Goal: Contribute content

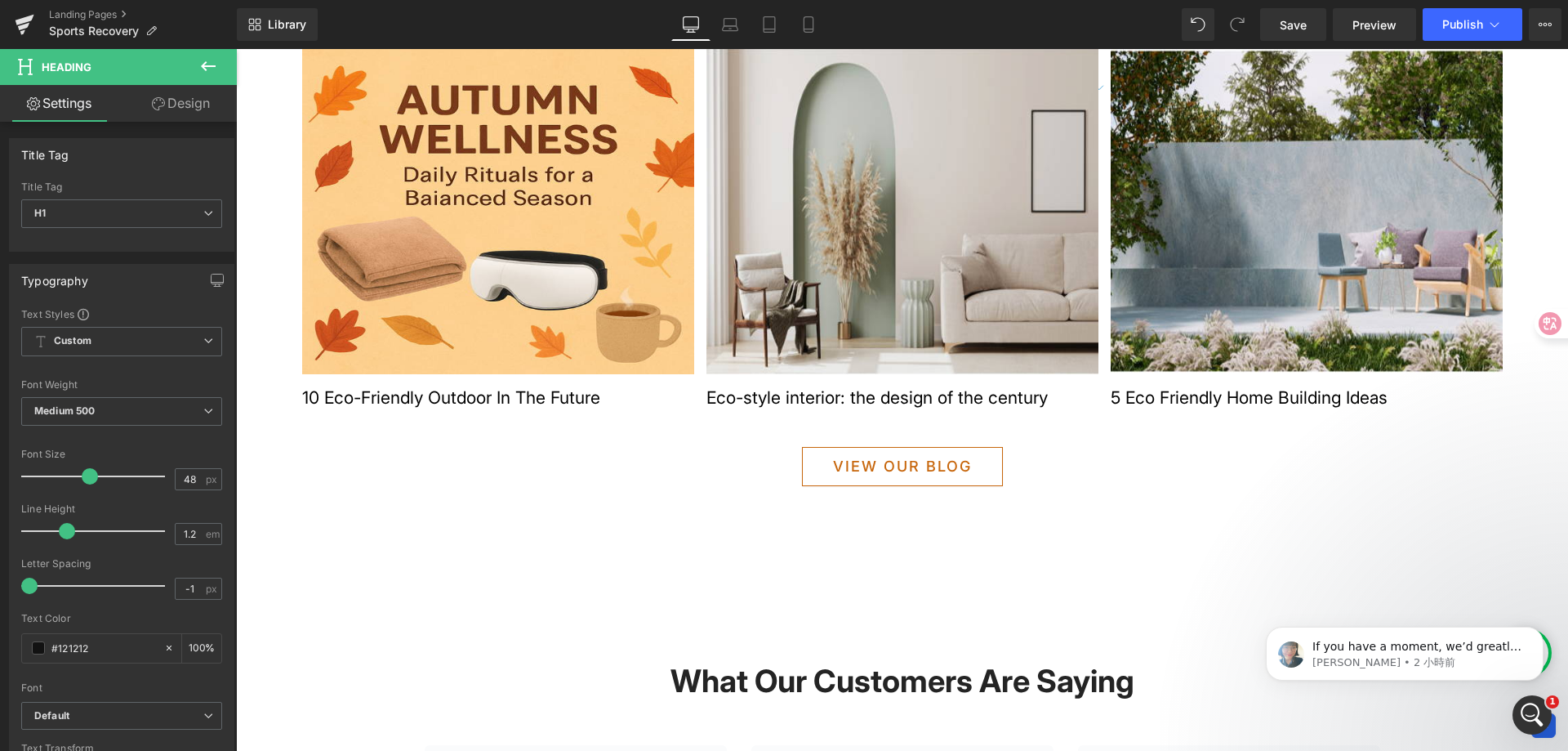
scroll to position [1552, 0]
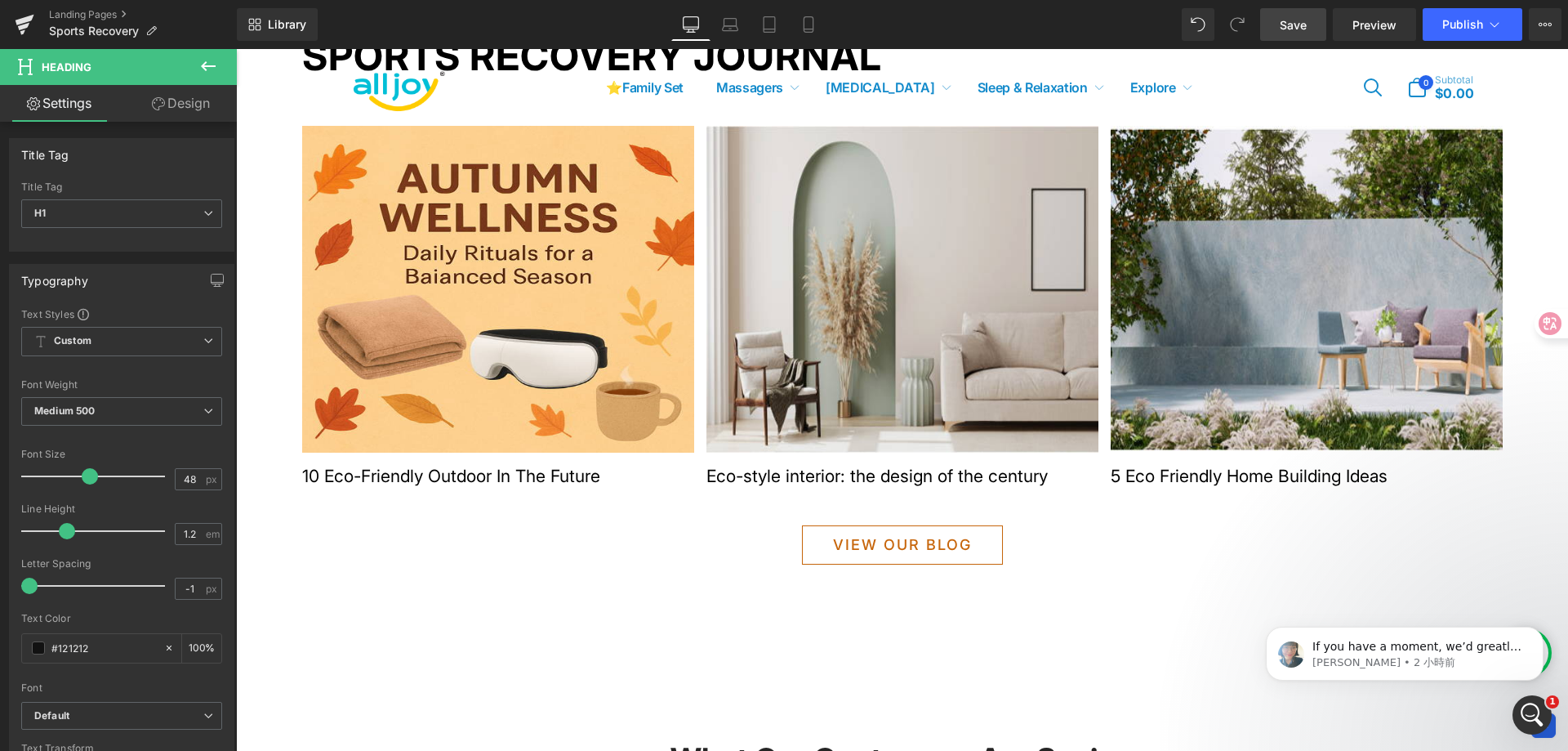
click at [1294, 31] on span "Save" at bounding box center [1293, 25] width 27 height 17
click at [36, 15] on link at bounding box center [25, 25] width 49 height 49
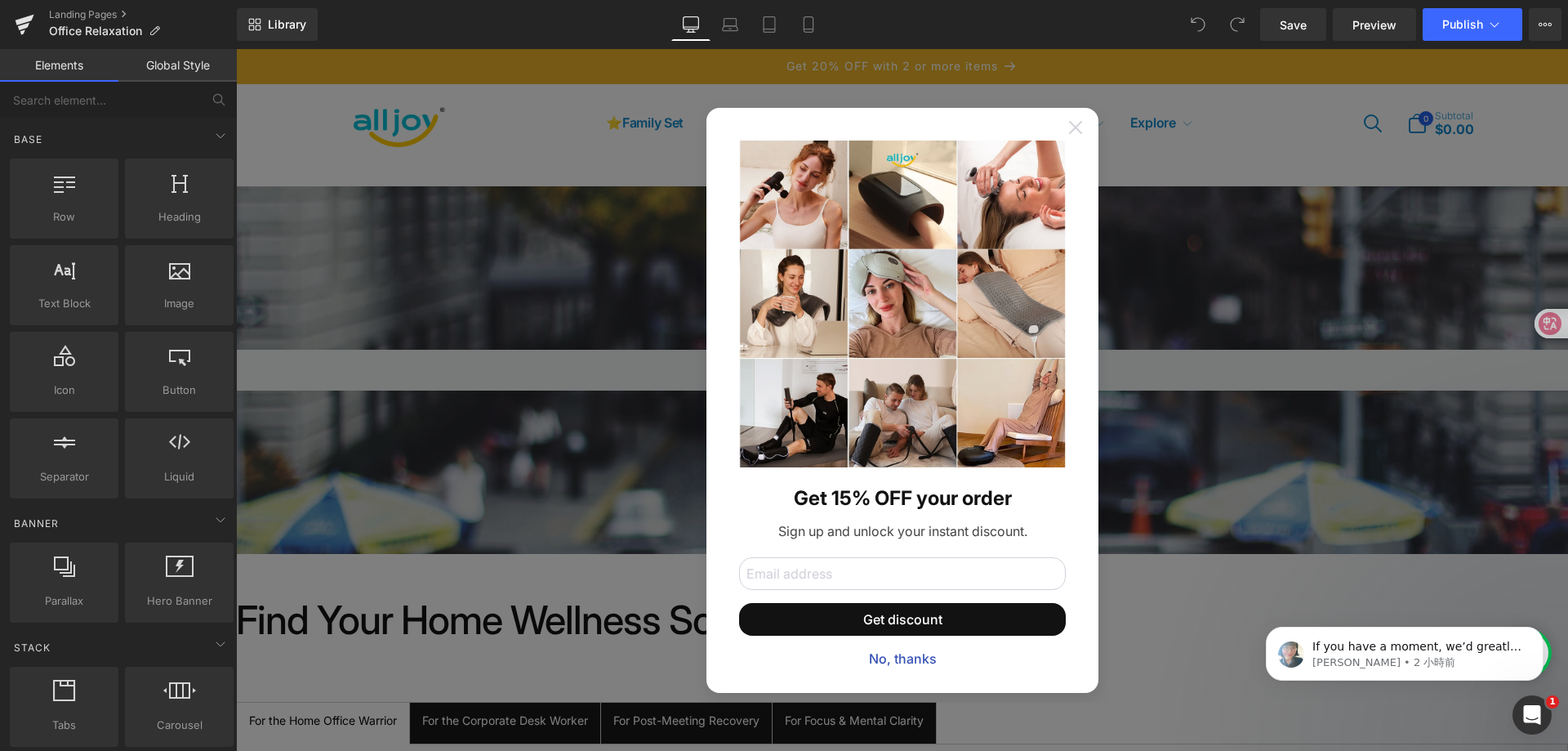
click at [1069, 126] on icon at bounding box center [1074, 126] width 13 height 13
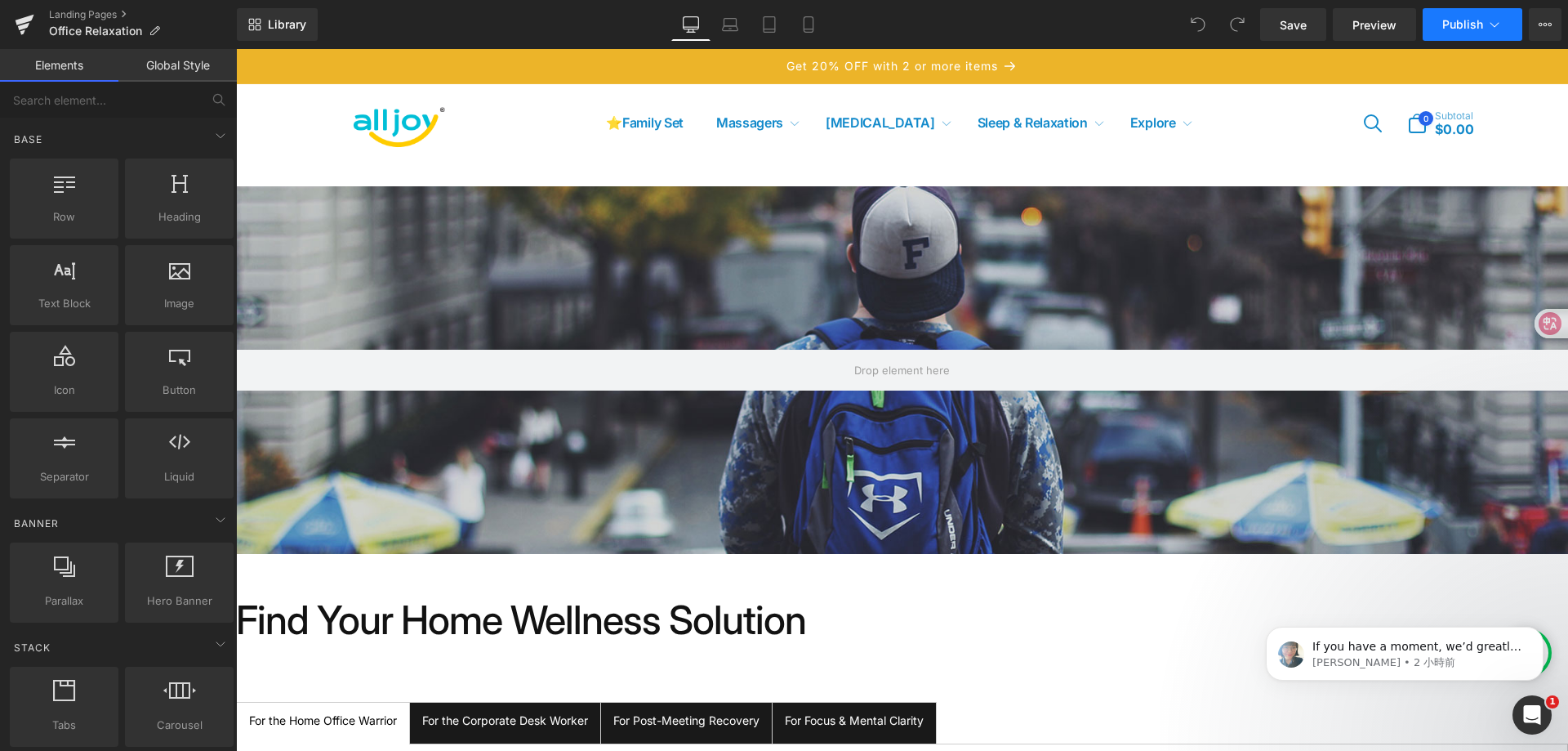
click at [1498, 18] on icon at bounding box center [1494, 24] width 16 height 16
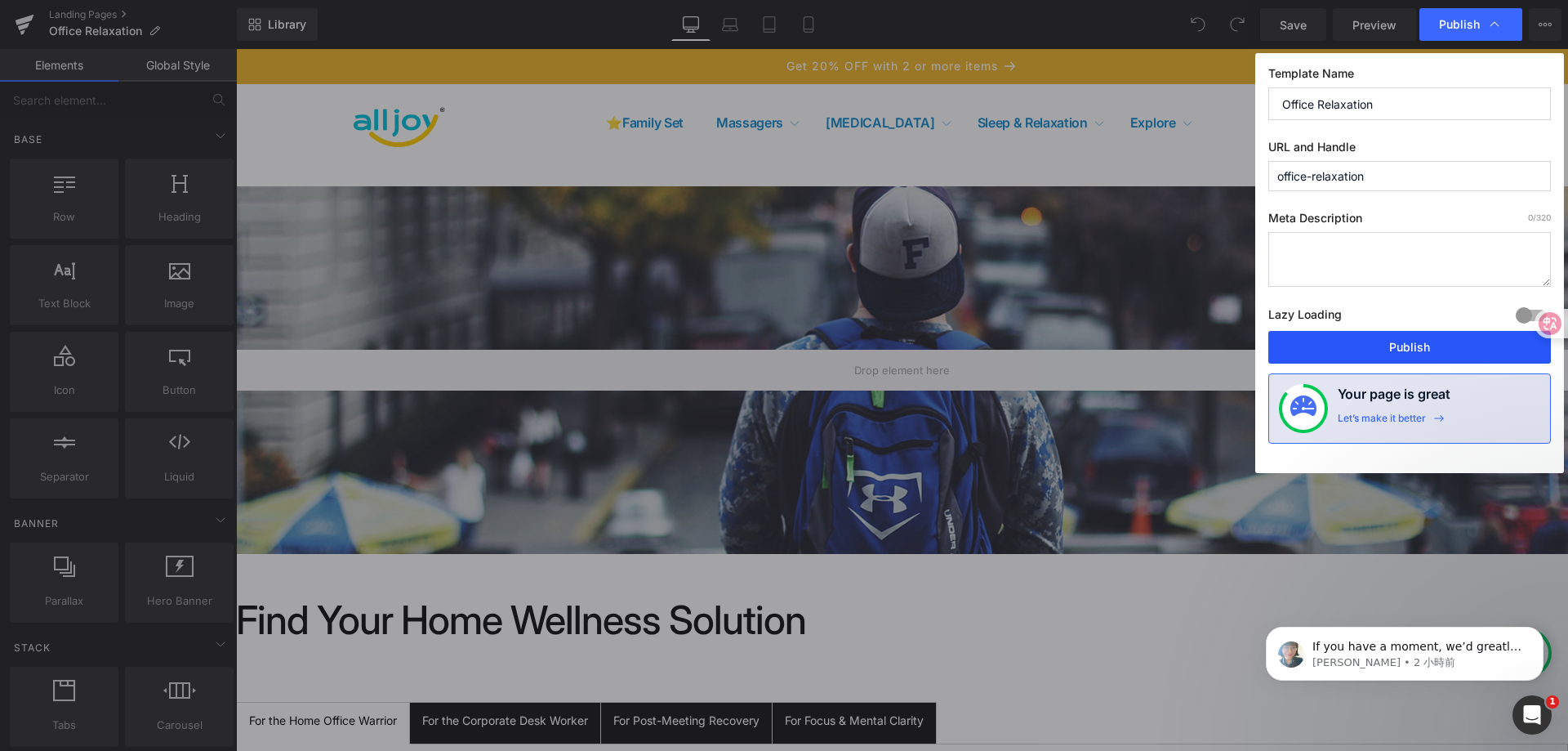
click at [1392, 344] on button "Publish" at bounding box center [1409, 347] width 283 height 33
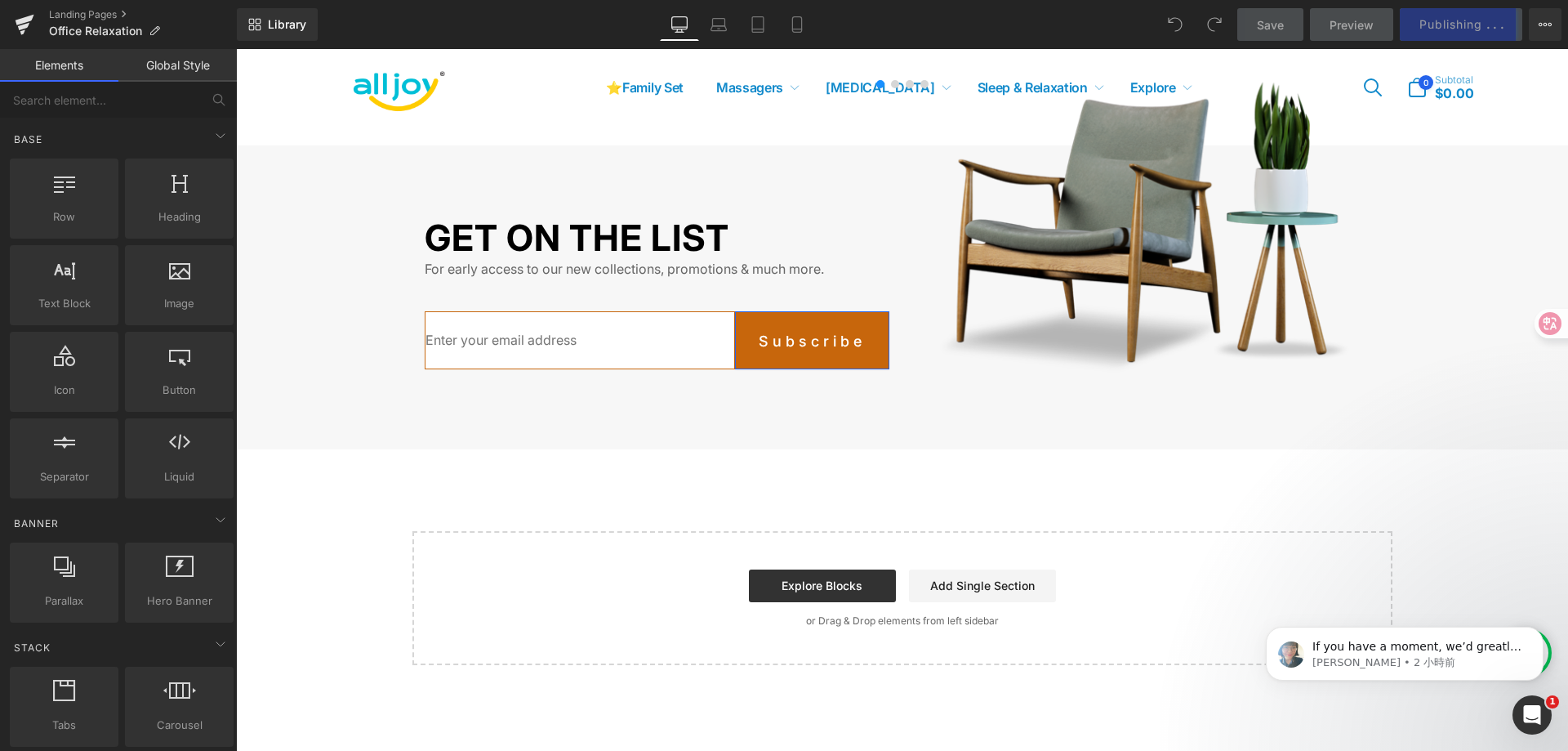
scroll to position [3022, 0]
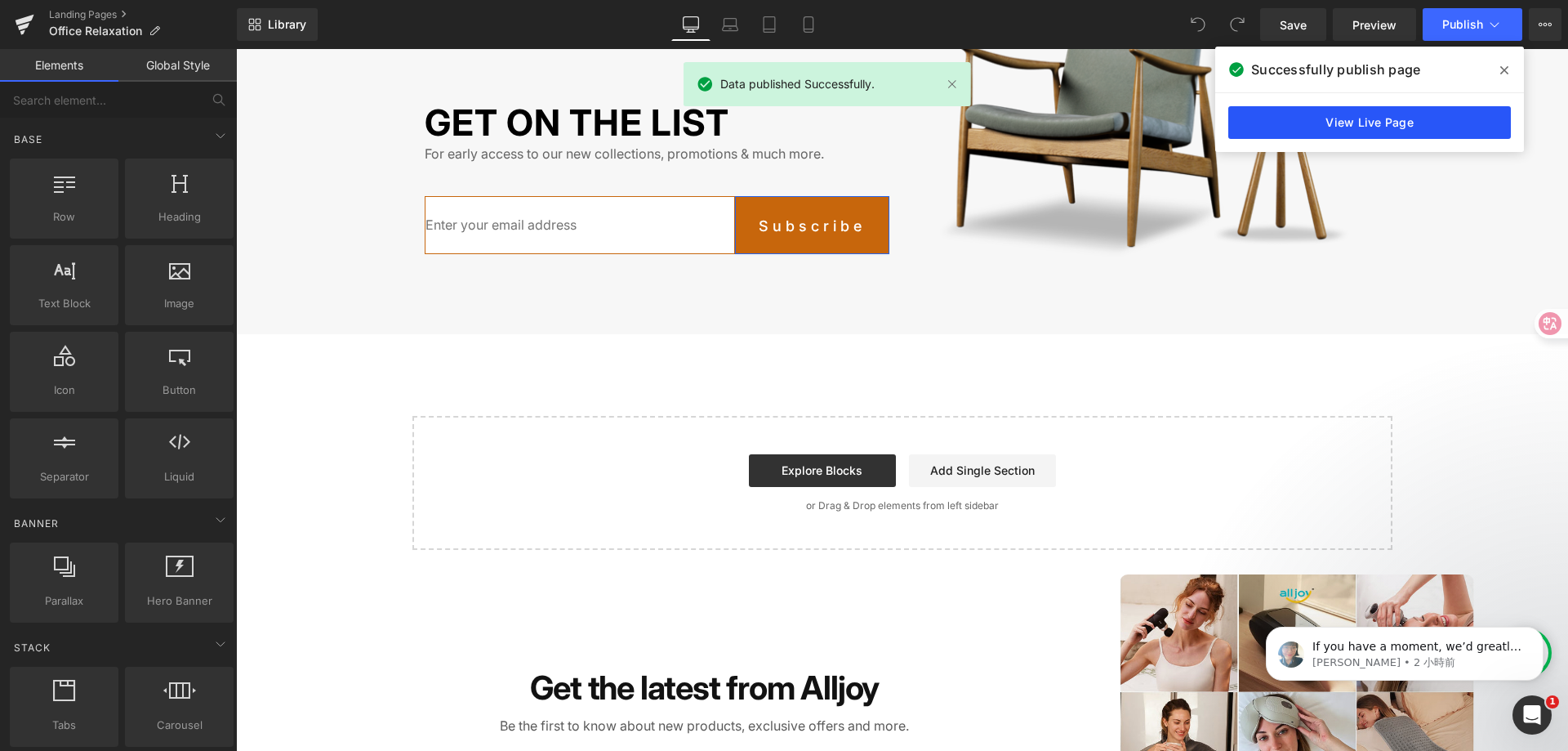
click at [1375, 126] on link "View Live Page" at bounding box center [1369, 122] width 283 height 33
